Goal: Transaction & Acquisition: Purchase product/service

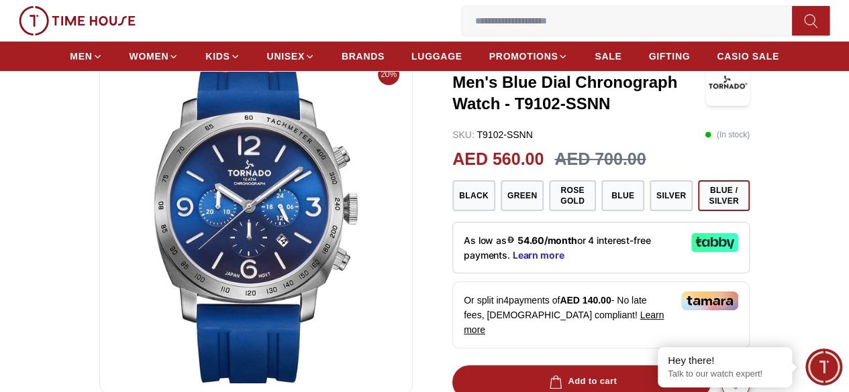
scroll to position [67, 0]
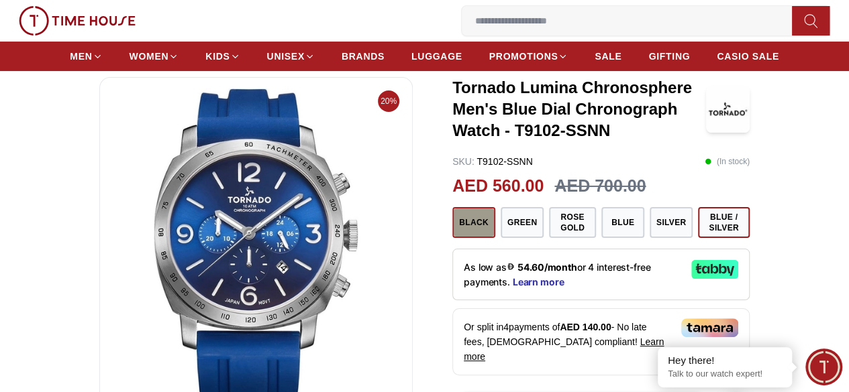
drag, startPoint x: 858, startPoint y: 332, endPoint x: 459, endPoint y: 246, distance: 408.3
click at [459, 238] on button "Black" at bounding box center [473, 222] width 43 height 31
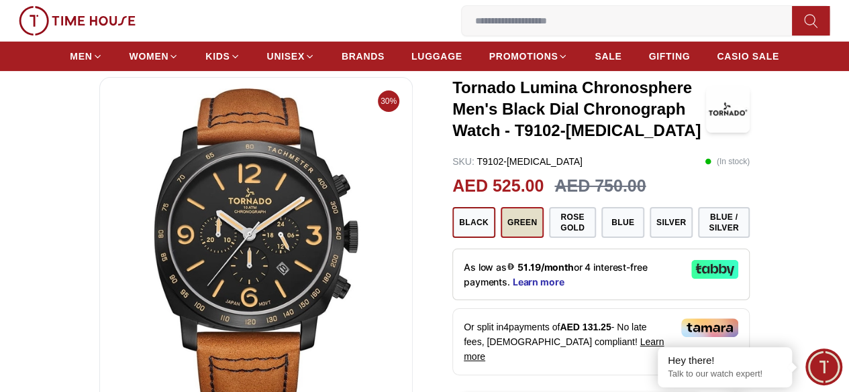
click at [503, 238] on button "Green" at bounding box center [522, 222] width 43 height 31
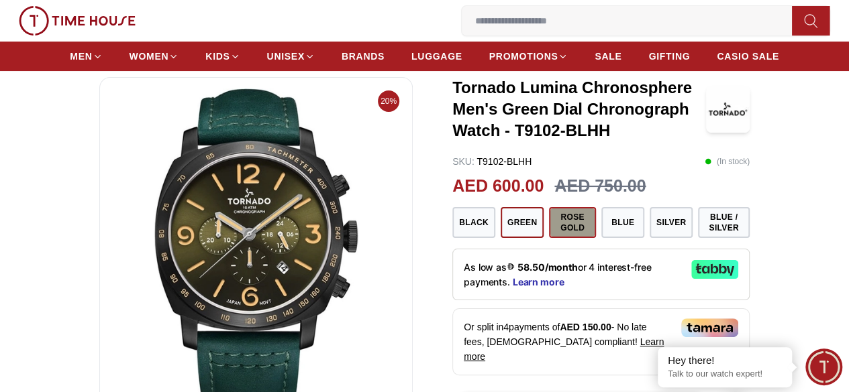
click at [563, 238] on button "Rose Gold" at bounding box center [572, 222] width 47 height 31
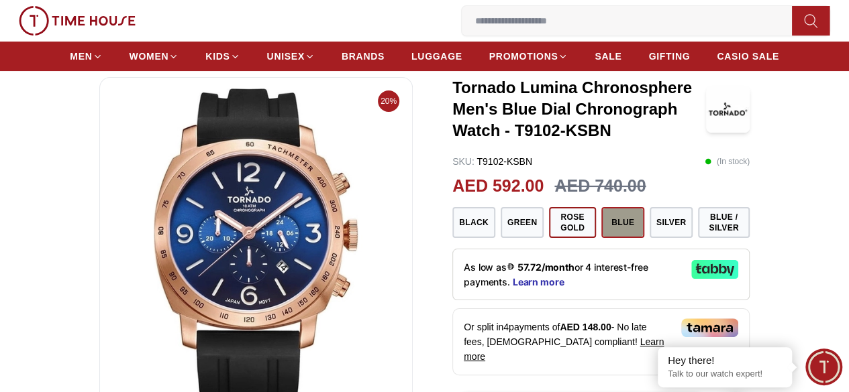
click at [624, 238] on button "Blue" at bounding box center [622, 222] width 43 height 31
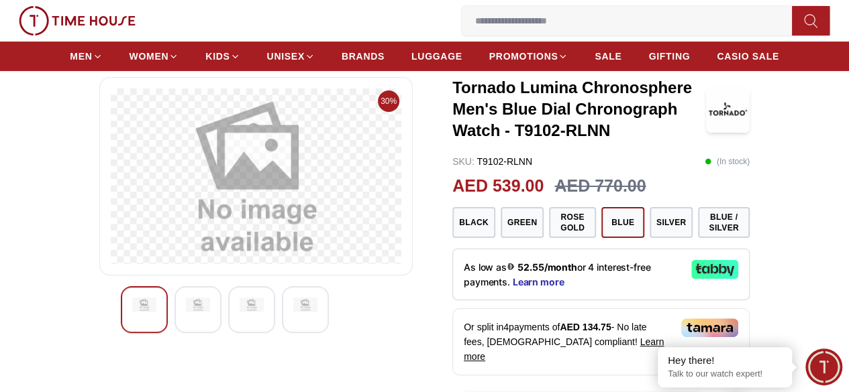
click at [48, 22] on div "0 Wishlist My Bag Help Our Stores My Account 0 Wishlist My Bag" at bounding box center [424, 21] width 849 height 42
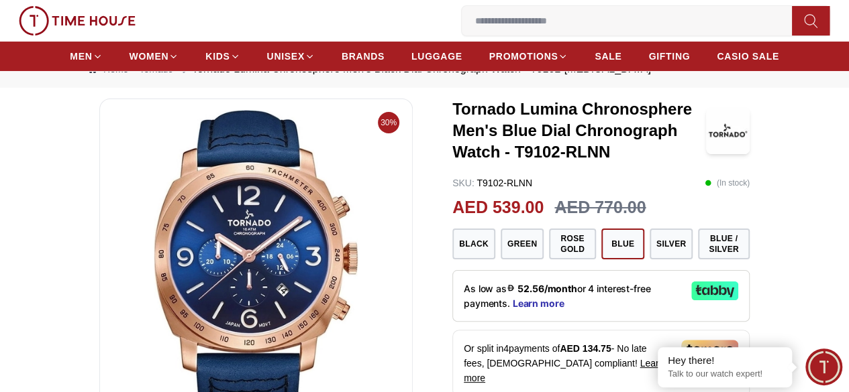
scroll to position [67, 0]
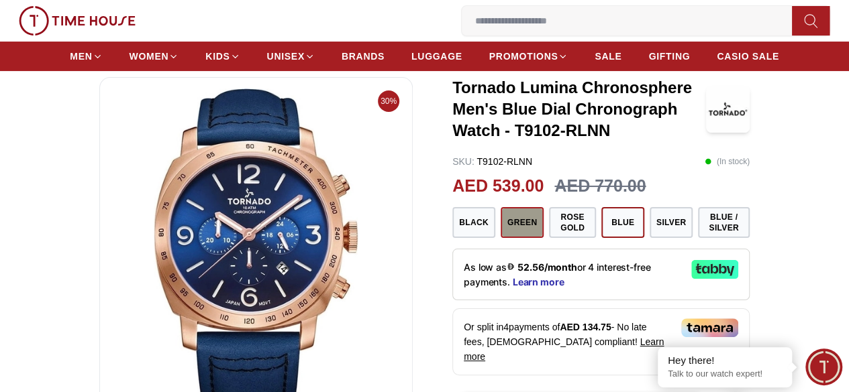
click at [519, 225] on button "Green" at bounding box center [522, 222] width 43 height 31
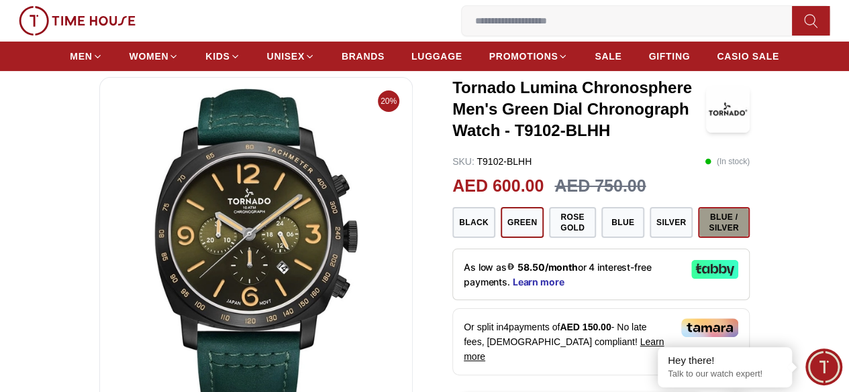
click at [749, 226] on button "Blue / Silver" at bounding box center [724, 222] width 52 height 31
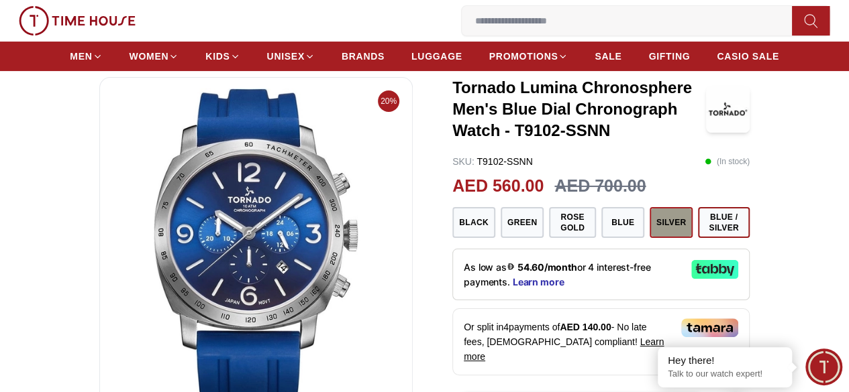
click at [681, 238] on button "Silver" at bounding box center [670, 222] width 43 height 31
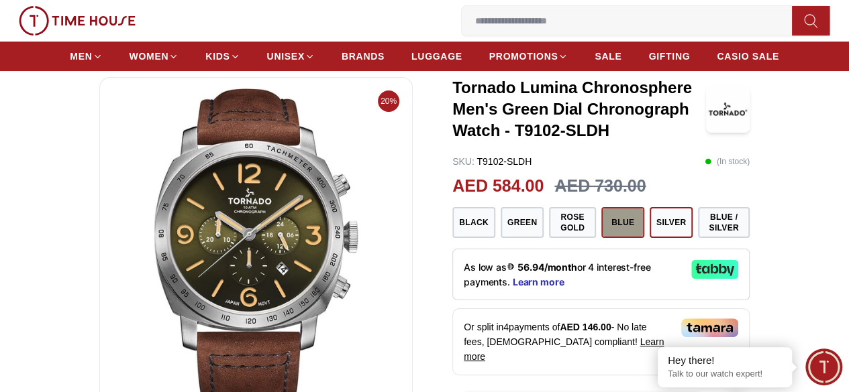
click at [639, 235] on button "Blue" at bounding box center [622, 222] width 43 height 31
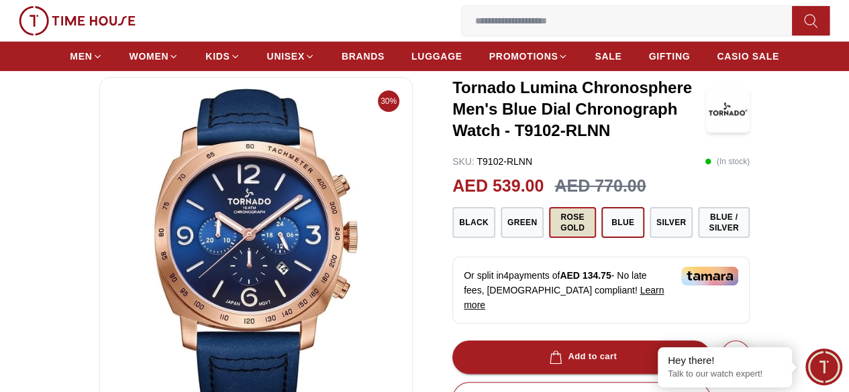
click at [574, 238] on button "Rose Gold" at bounding box center [572, 222] width 47 height 31
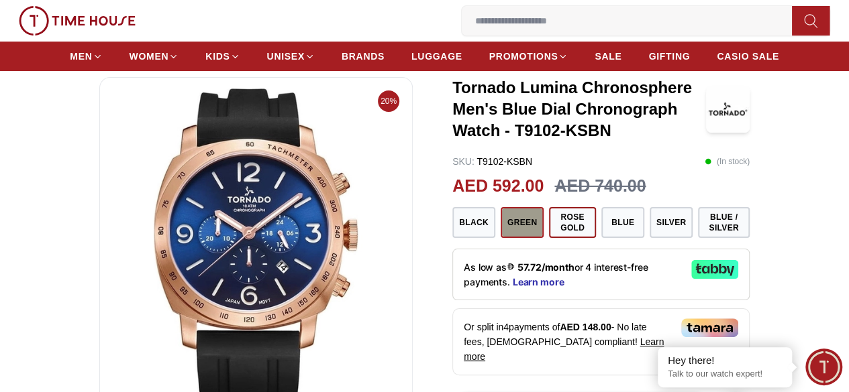
click at [523, 235] on button "Green" at bounding box center [522, 222] width 43 height 31
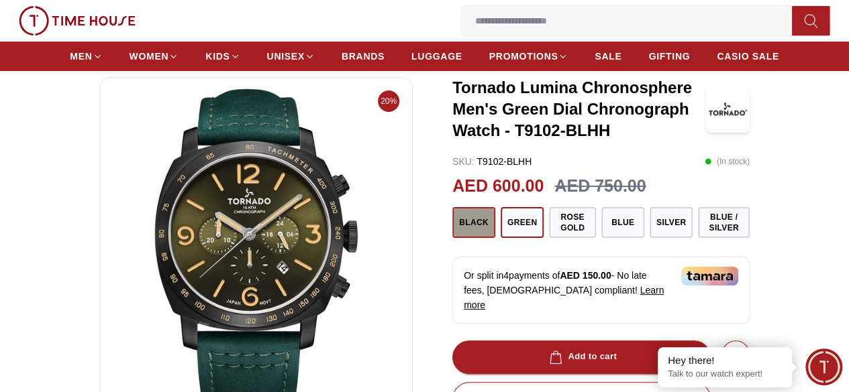
click at [458, 237] on button "Black" at bounding box center [473, 222] width 43 height 31
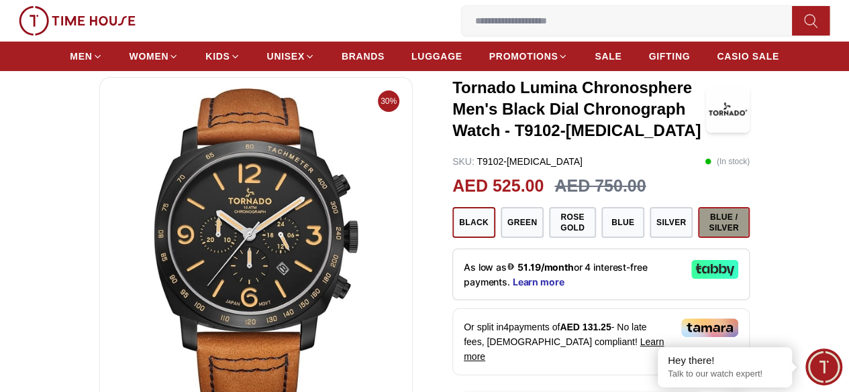
click at [749, 238] on button "Blue / Silver" at bounding box center [724, 222] width 52 height 31
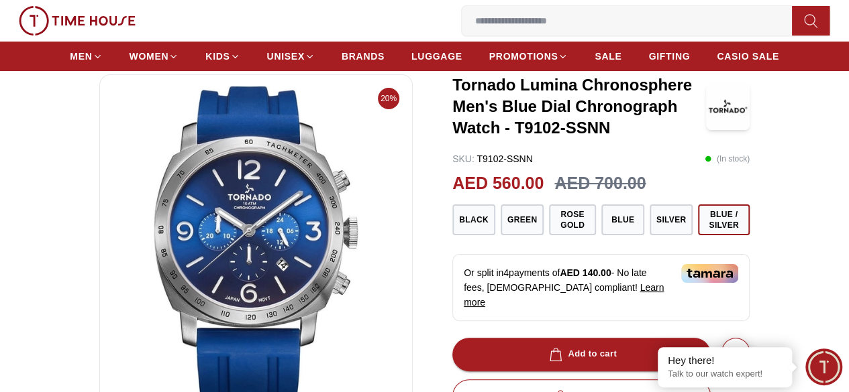
scroll to position [67, 0]
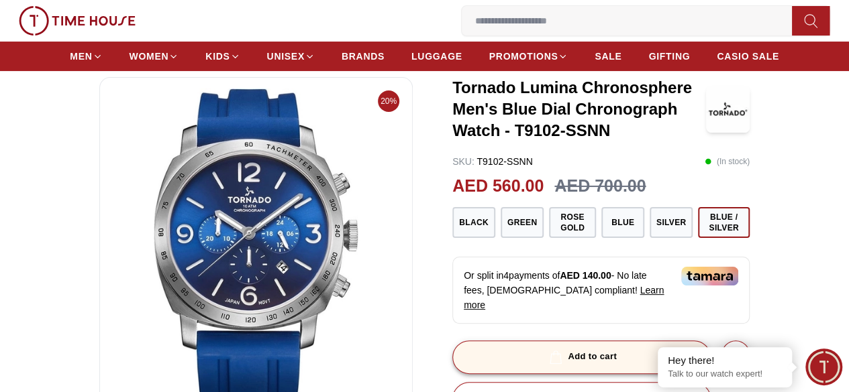
click at [578, 360] on div "Add to cart" at bounding box center [581, 357] width 70 height 15
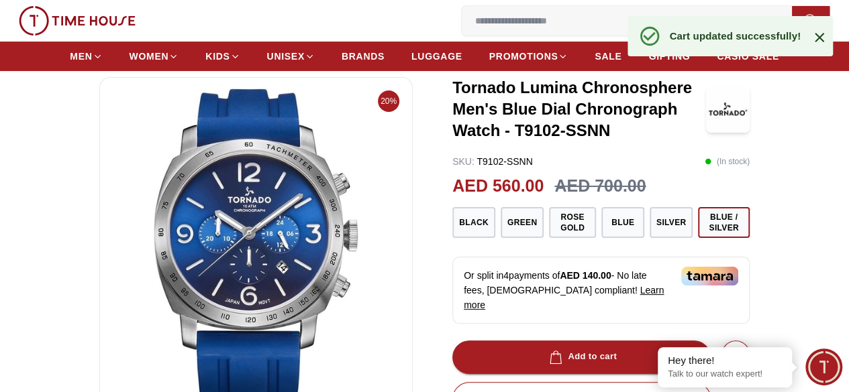
click at [819, 40] on icon at bounding box center [819, 38] width 16 height 16
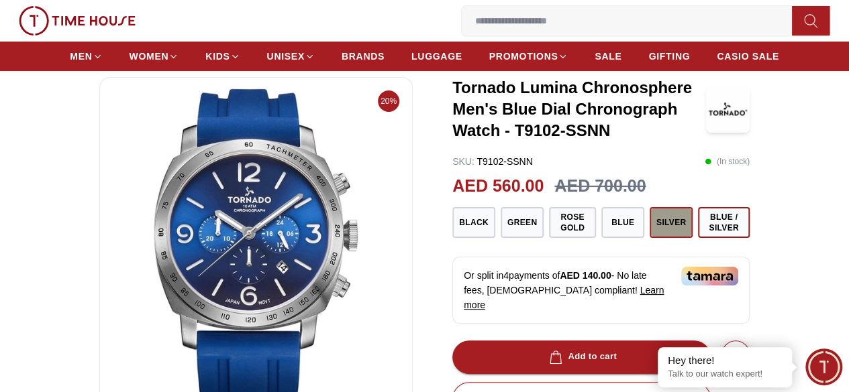
click at [669, 238] on button "Silver" at bounding box center [670, 222] width 43 height 31
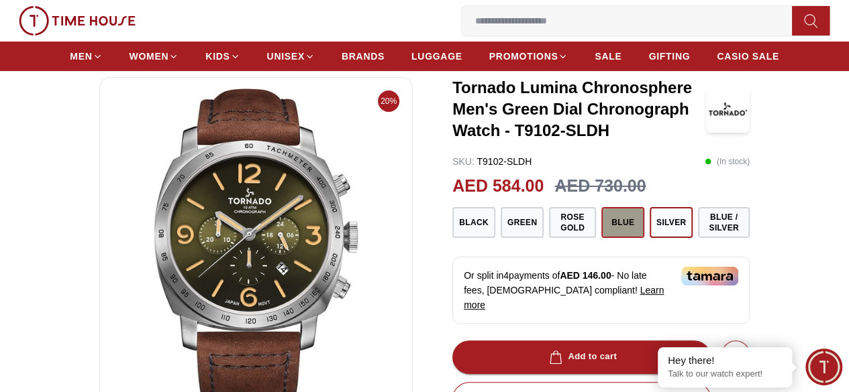
click at [622, 238] on button "Blue" at bounding box center [622, 222] width 43 height 31
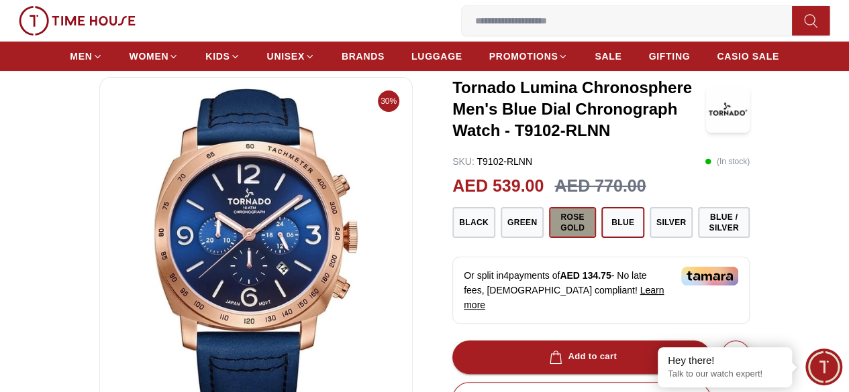
click at [562, 238] on button "Rose Gold" at bounding box center [572, 222] width 47 height 31
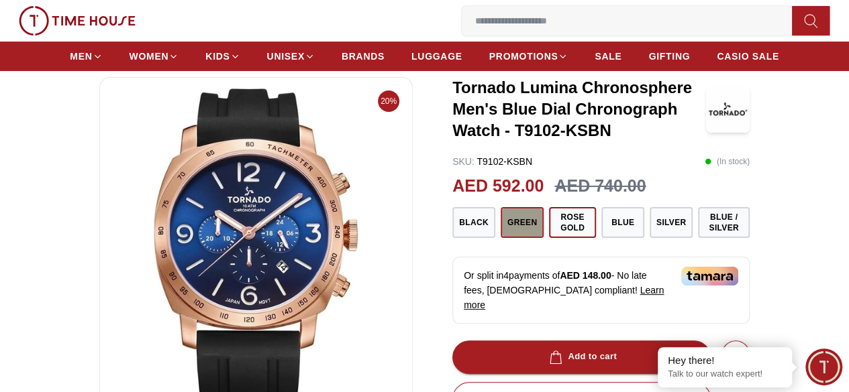
click at [511, 238] on button "Green" at bounding box center [522, 222] width 43 height 31
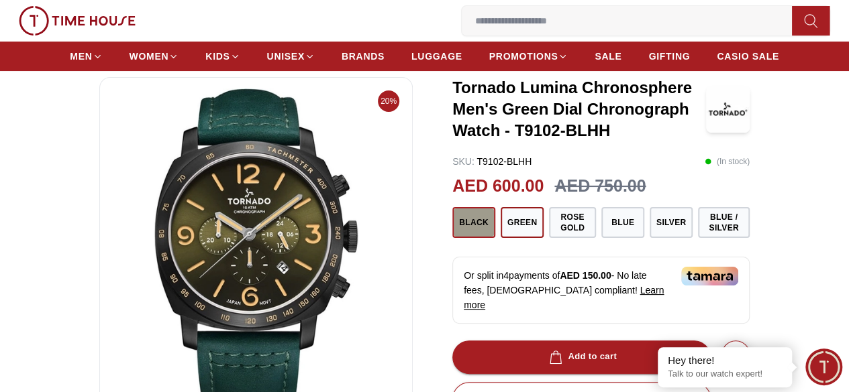
click at [463, 238] on button "Black" at bounding box center [473, 222] width 43 height 31
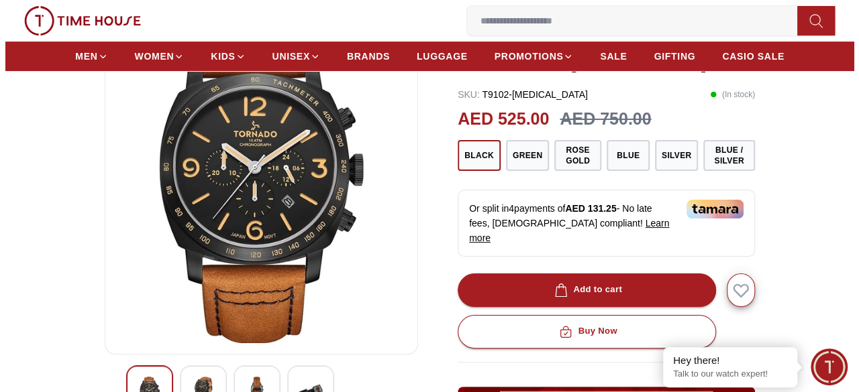
scroll to position [67, 0]
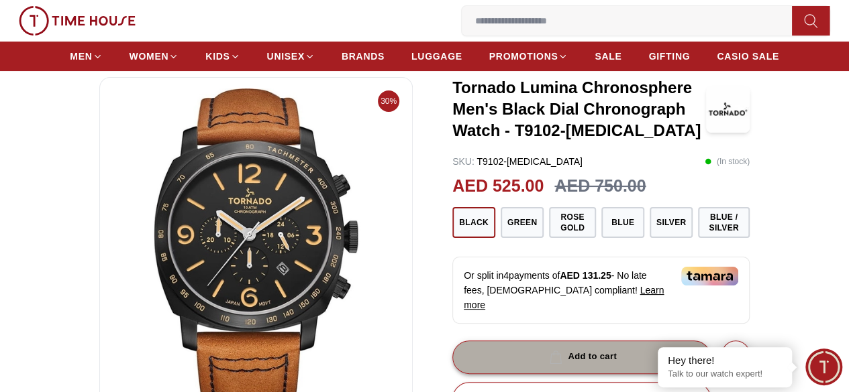
click at [515, 350] on button "Add to cart" at bounding box center [581, 358] width 258 height 34
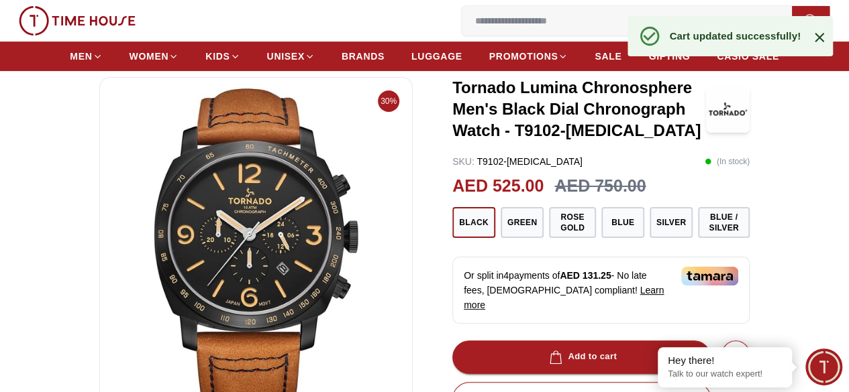
click at [813, 33] on icon at bounding box center [819, 38] width 16 height 16
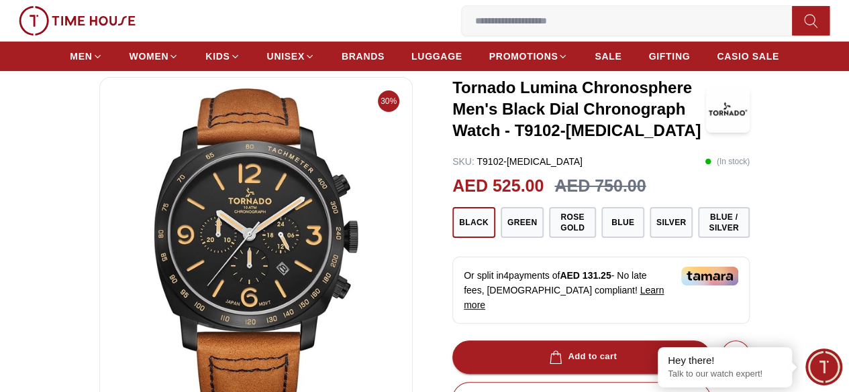
click at [0, 0] on icon "button" at bounding box center [0, 0] width 0 height 0
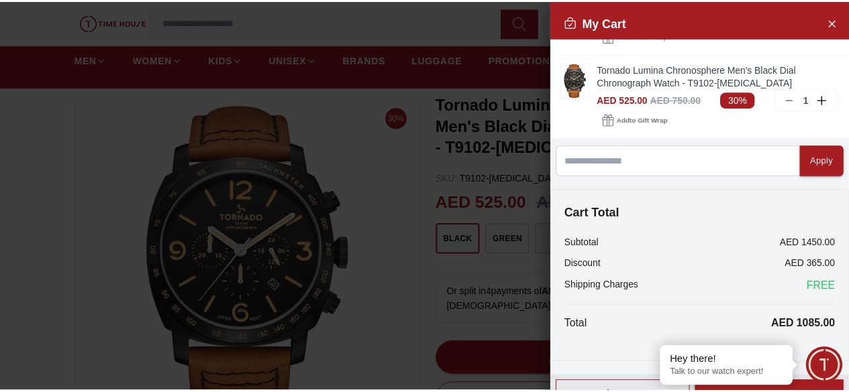
scroll to position [89, 0]
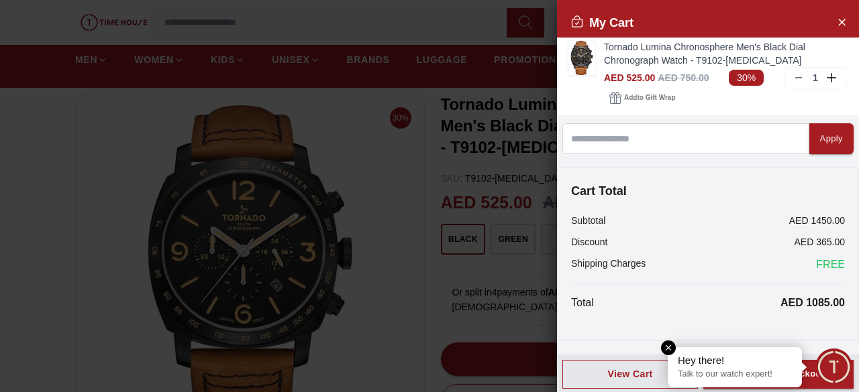
click at [671, 348] on em "Close tooltip" at bounding box center [668, 348] width 15 height 15
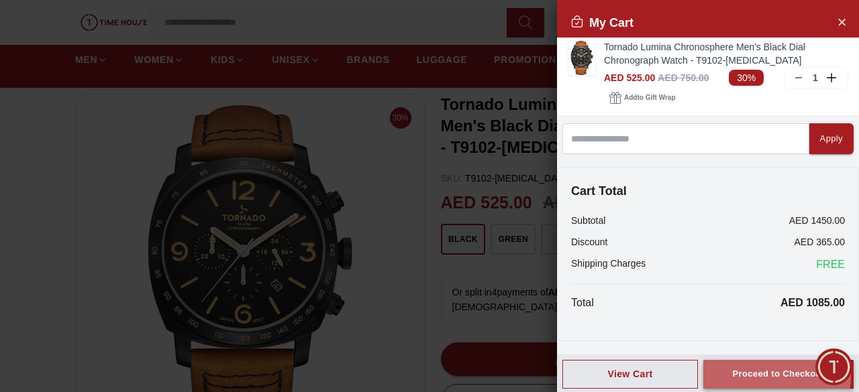
click at [740, 374] on div "Proceed to Checkout" at bounding box center [778, 374] width 92 height 15
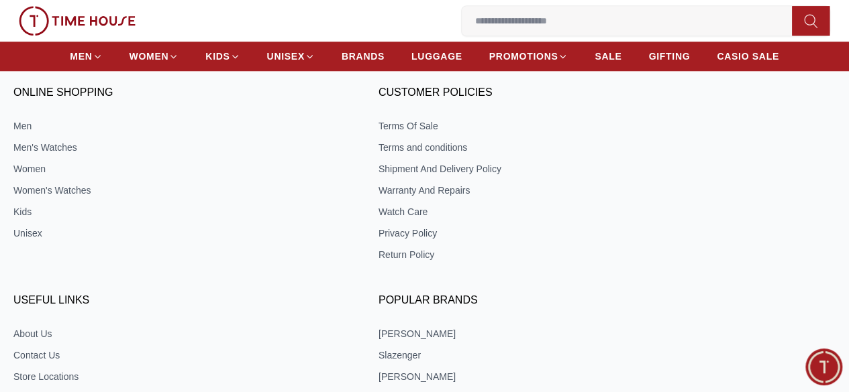
scroll to position [671, 0]
